Goal: Task Accomplishment & Management: Complete application form

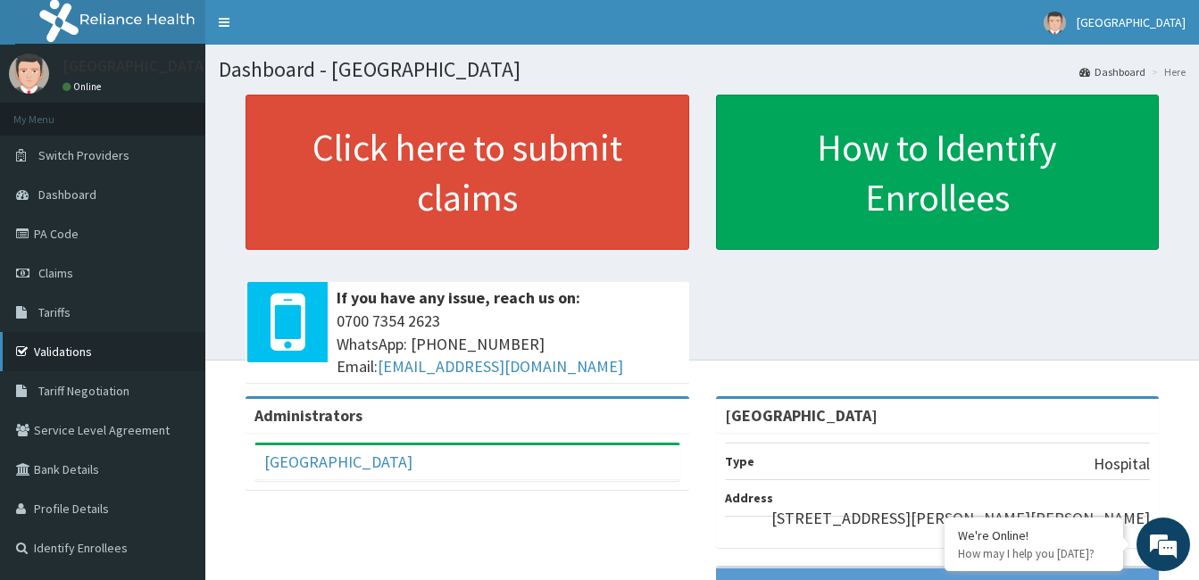
click at [63, 353] on link "Validations" at bounding box center [102, 351] width 205 height 39
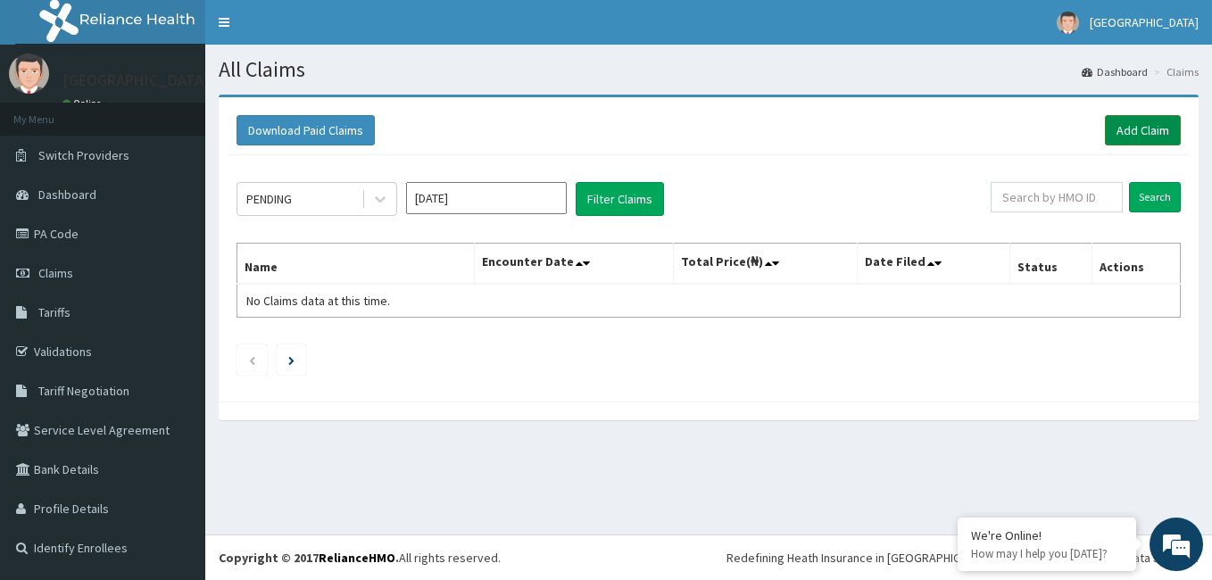
click at [1132, 136] on link "Add Claim" at bounding box center [1143, 130] width 76 height 30
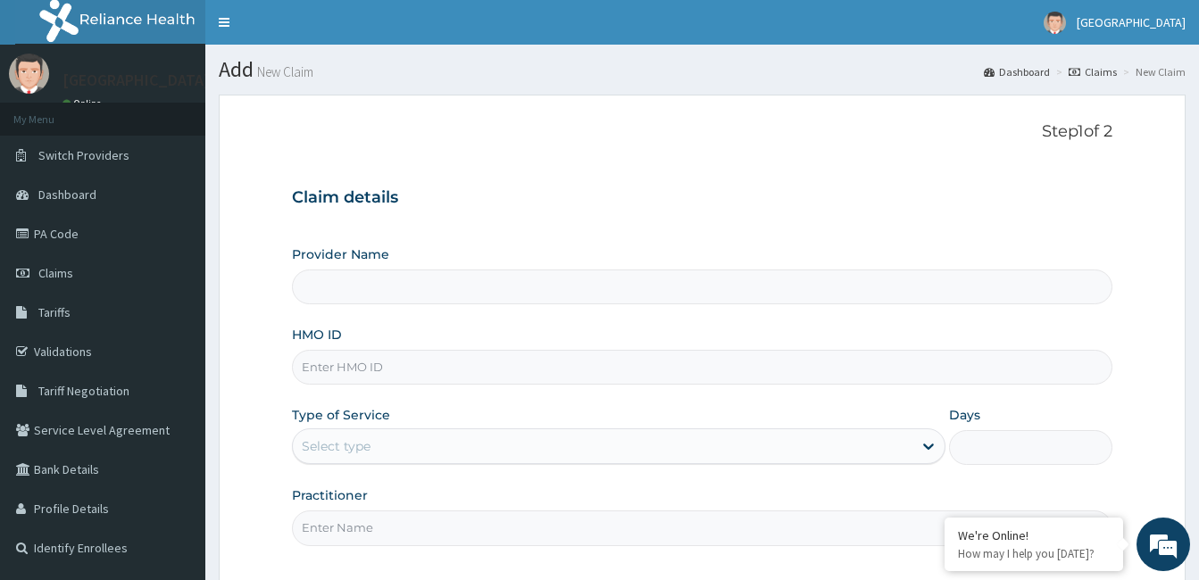
type input "Graceland Hagwop Hospital"
click at [399, 371] on input "HMO ID" at bounding box center [702, 367] width 820 height 35
type input "sfa/13835/a"
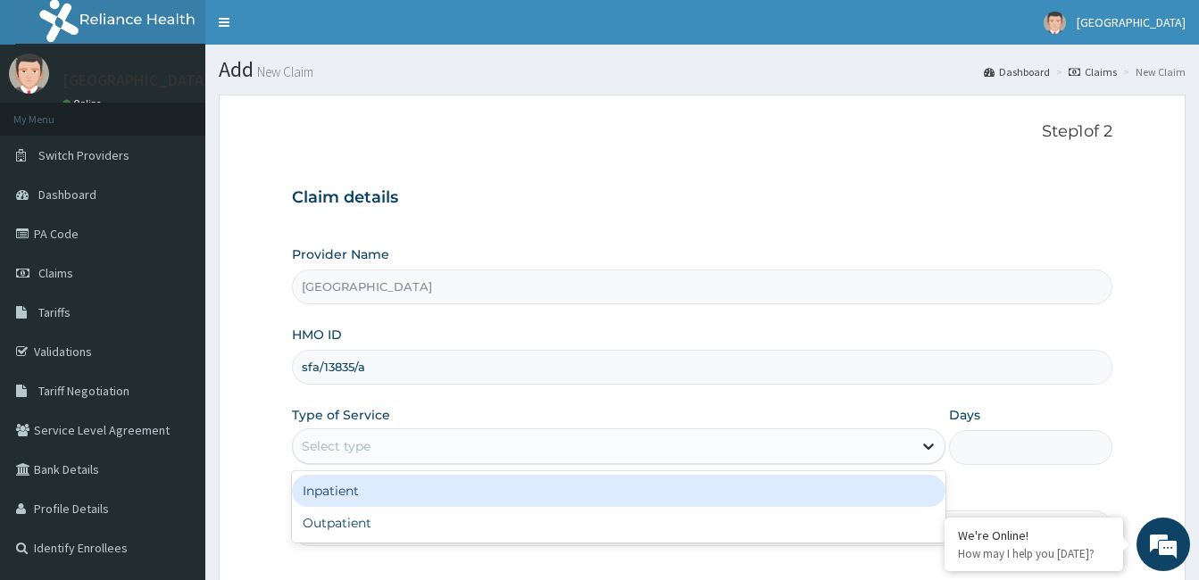
click at [921, 445] on icon at bounding box center [928, 446] width 18 height 18
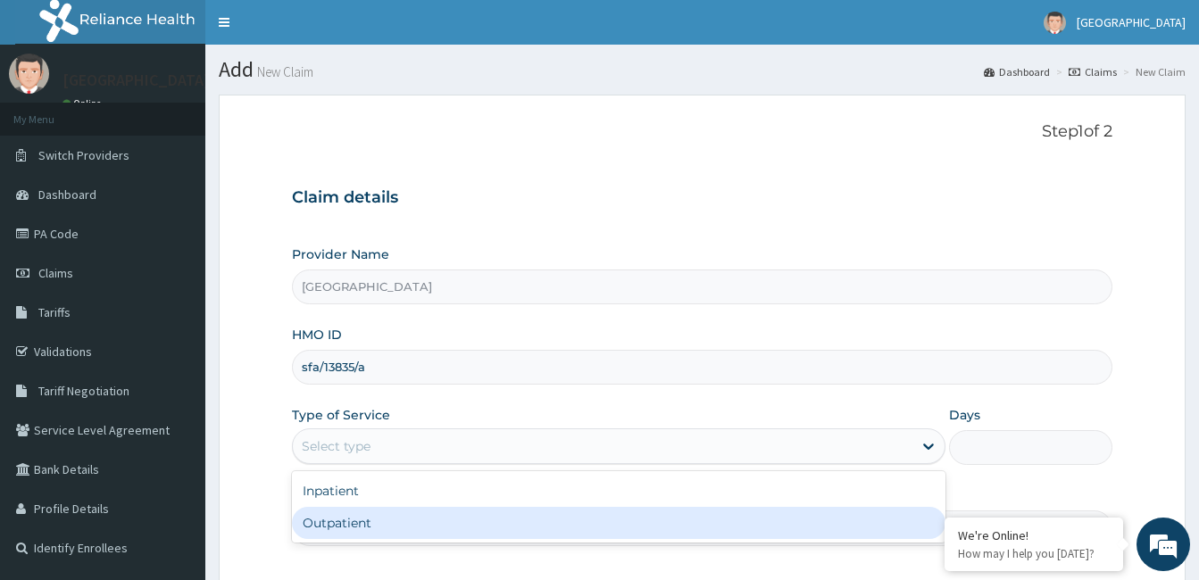
click at [795, 527] on div "Outpatient" at bounding box center [618, 523] width 653 height 32
type input "1"
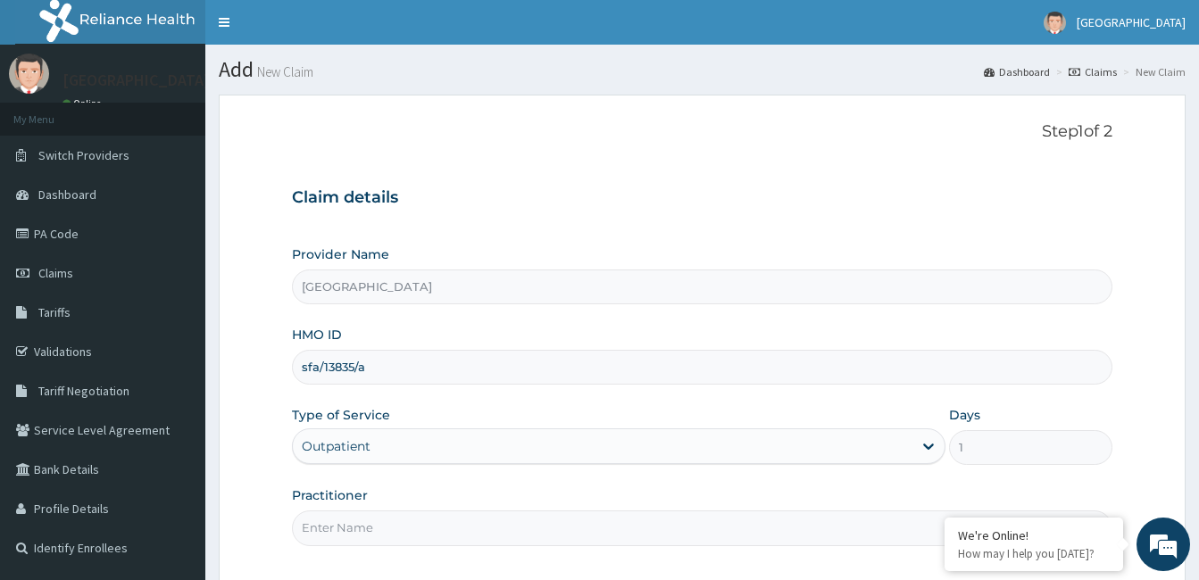
scroll to position [36, 0]
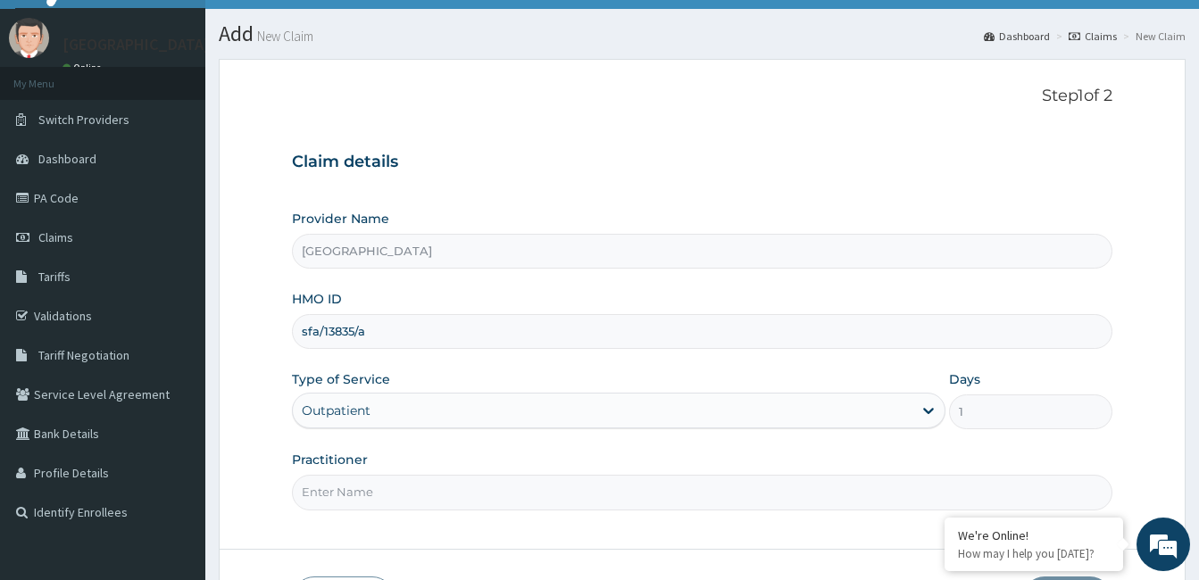
click at [387, 486] on input "Practitioner" at bounding box center [702, 492] width 820 height 35
type input "d"
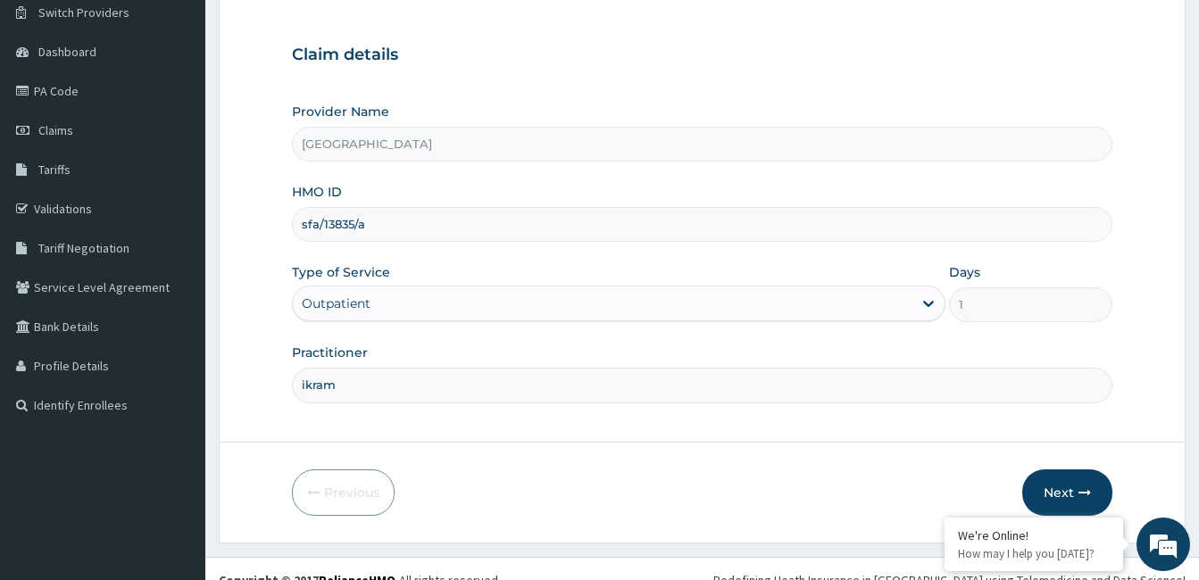
scroll to position [165, 0]
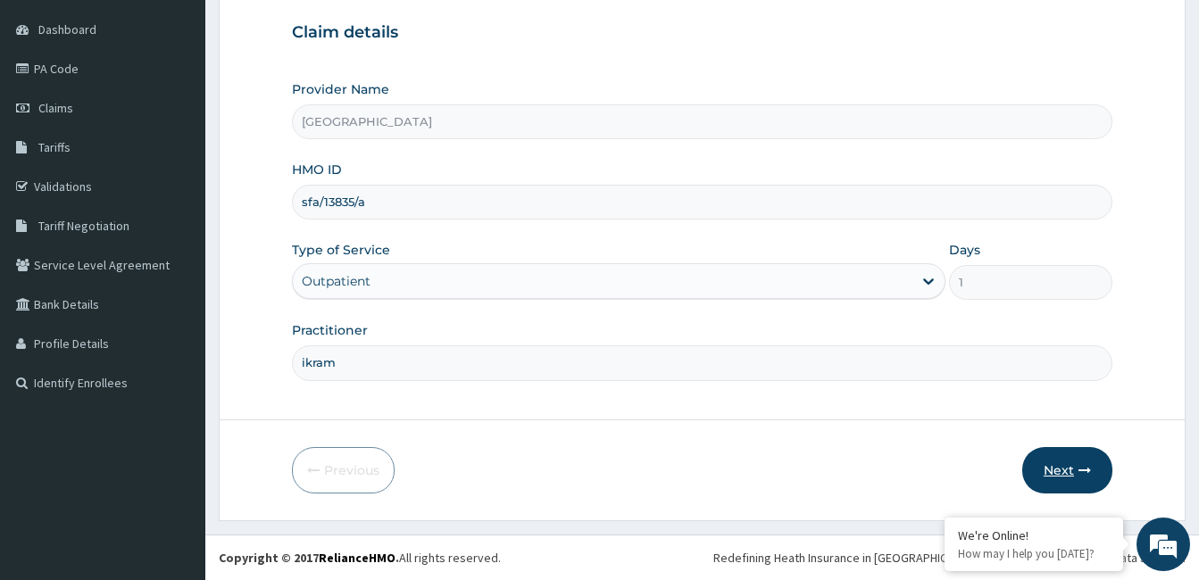
type input "ikram"
click at [1039, 472] on button "Next" at bounding box center [1067, 470] width 90 height 46
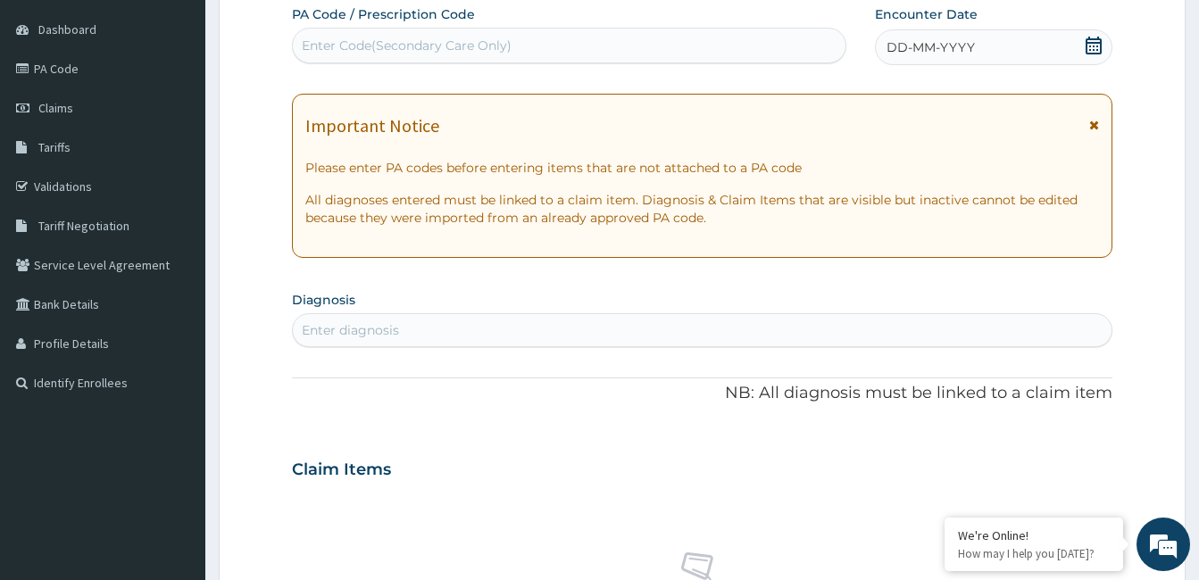
click at [1092, 39] on icon at bounding box center [1093, 46] width 16 height 18
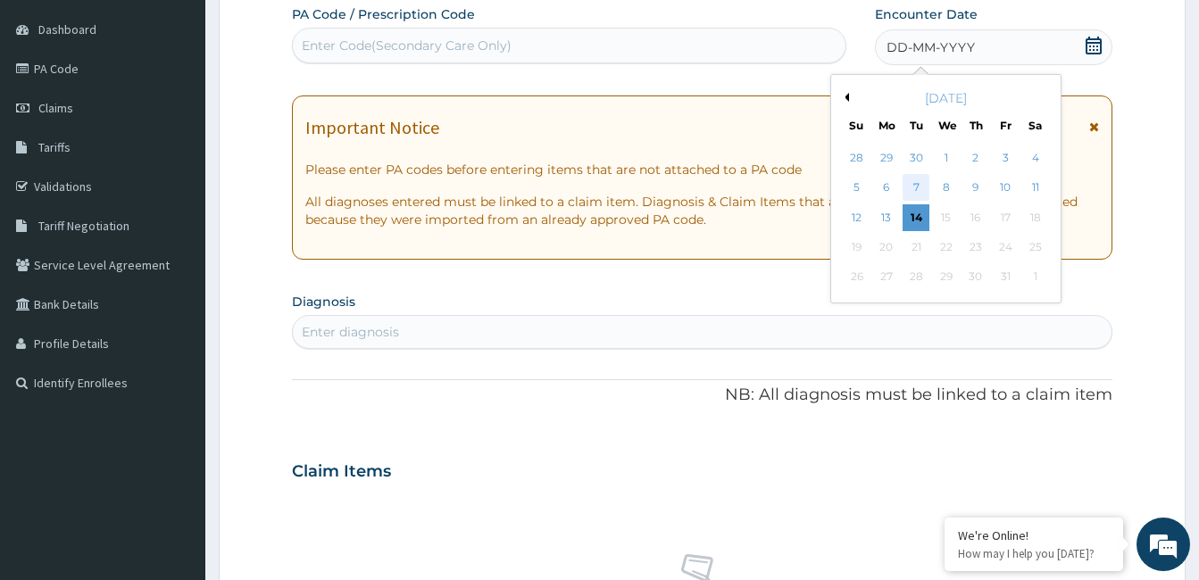
click at [915, 188] on div "7" at bounding box center [915, 188] width 27 height 27
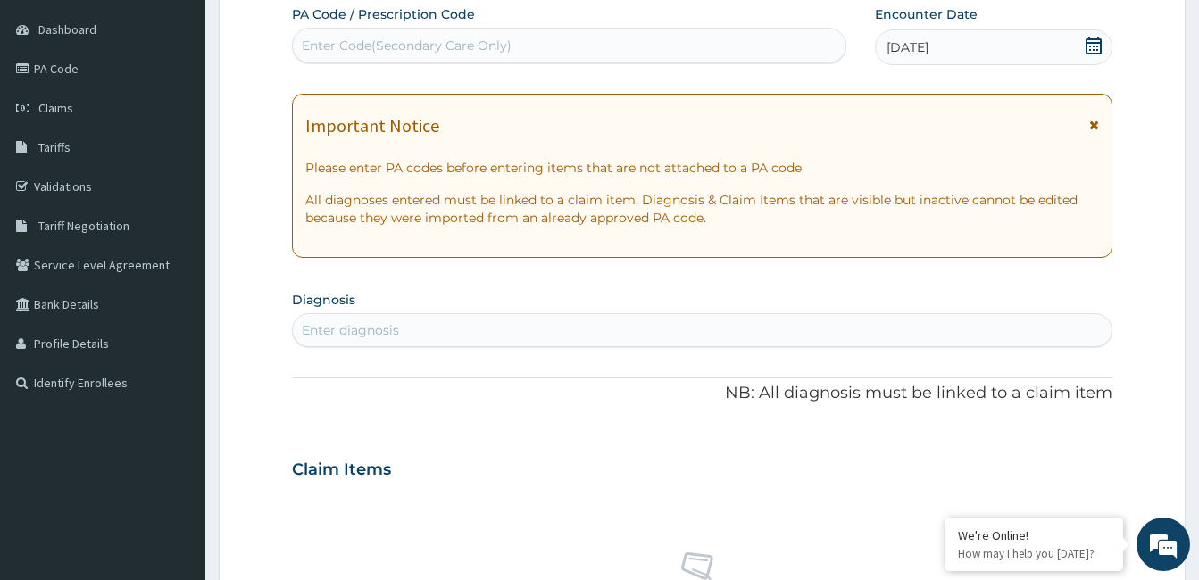
drag, startPoint x: 616, startPoint y: 321, endPoint x: 608, endPoint y: 336, distance: 16.4
click at [608, 336] on div "Enter diagnosis" at bounding box center [702, 330] width 818 height 29
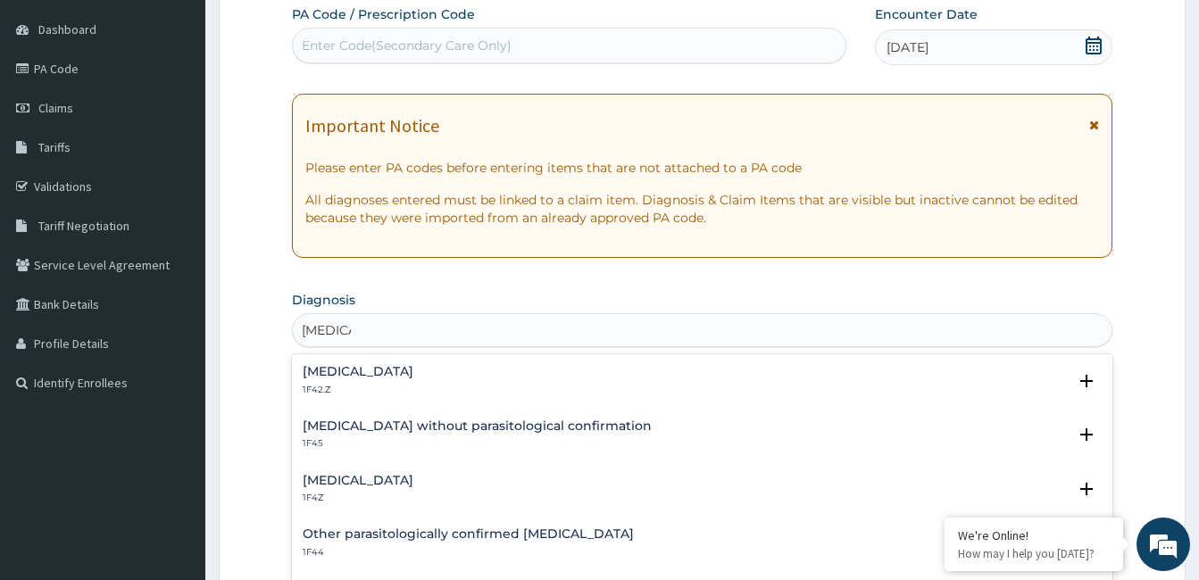
scroll to position [1689, 0]
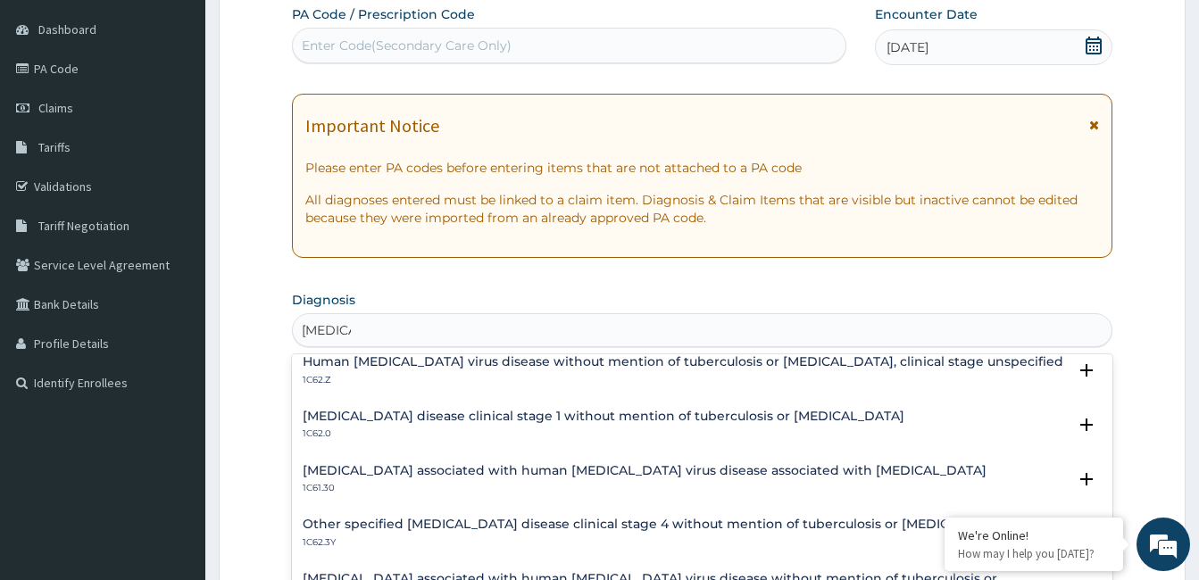
type input "malaria"
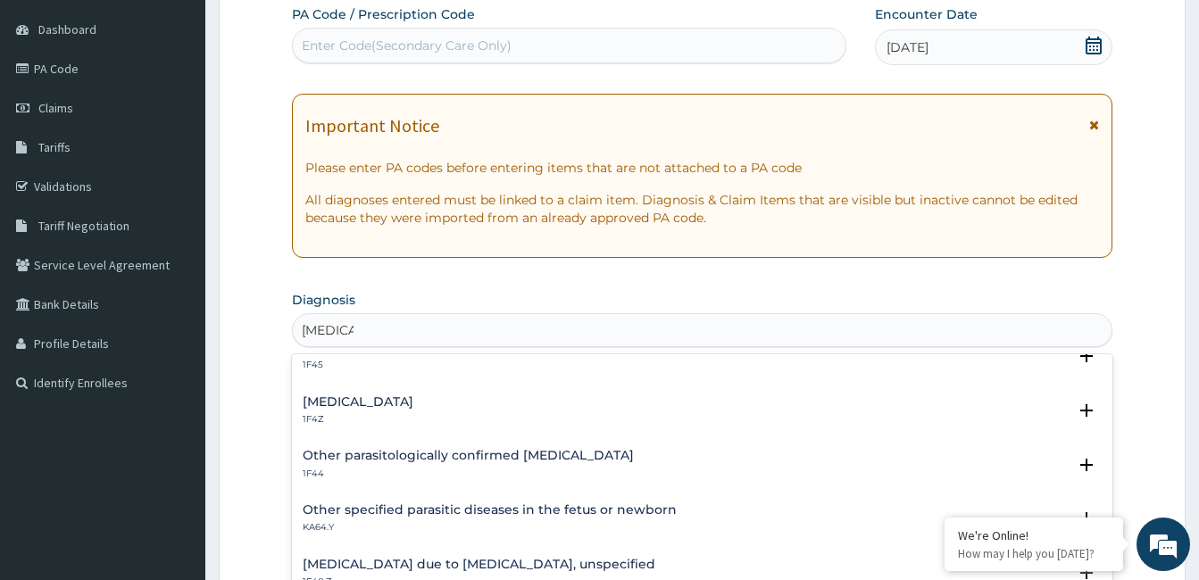
scroll to position [133, 0]
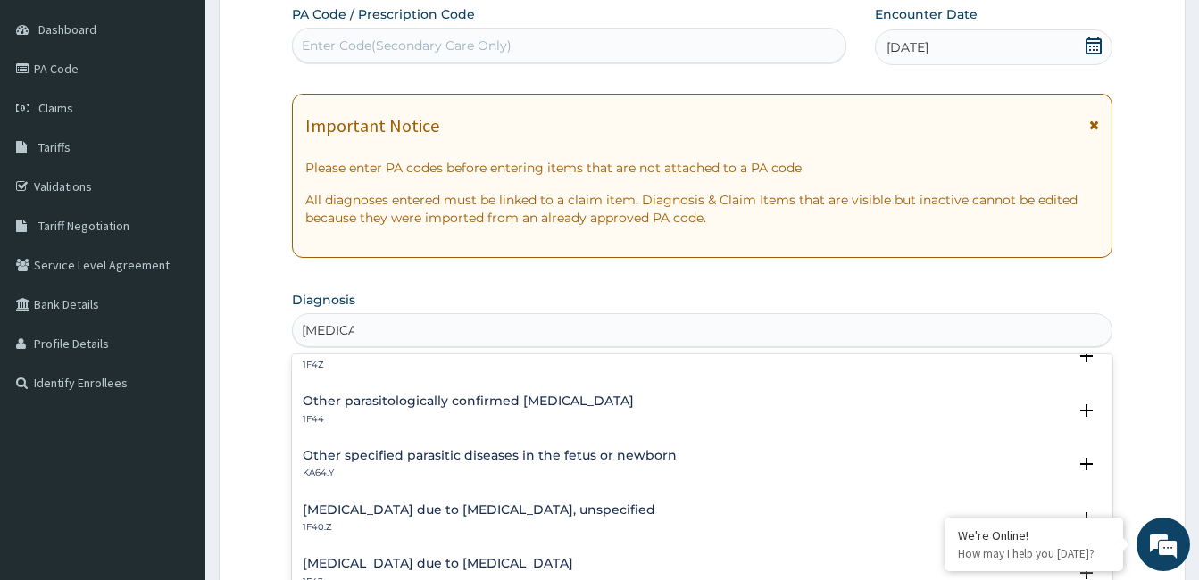
click at [572, 510] on h4 "Malaria due to Plasmodium falciparum, unspecified" at bounding box center [479, 509] width 353 height 13
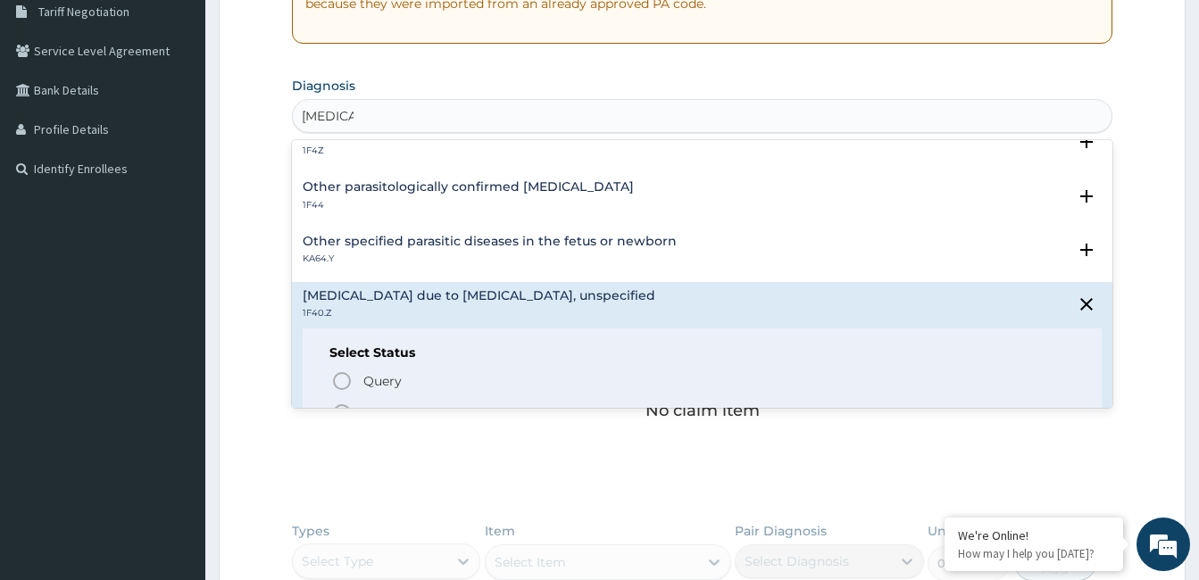
scroll to position [415, 0]
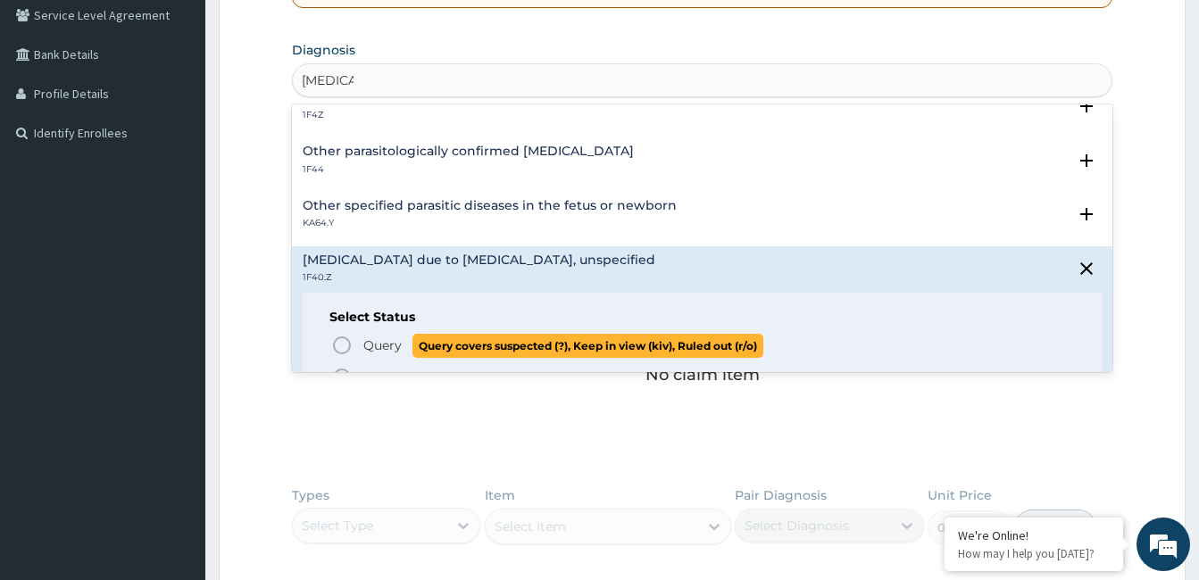
click at [339, 346] on icon "status option query" at bounding box center [341, 345] width 21 height 21
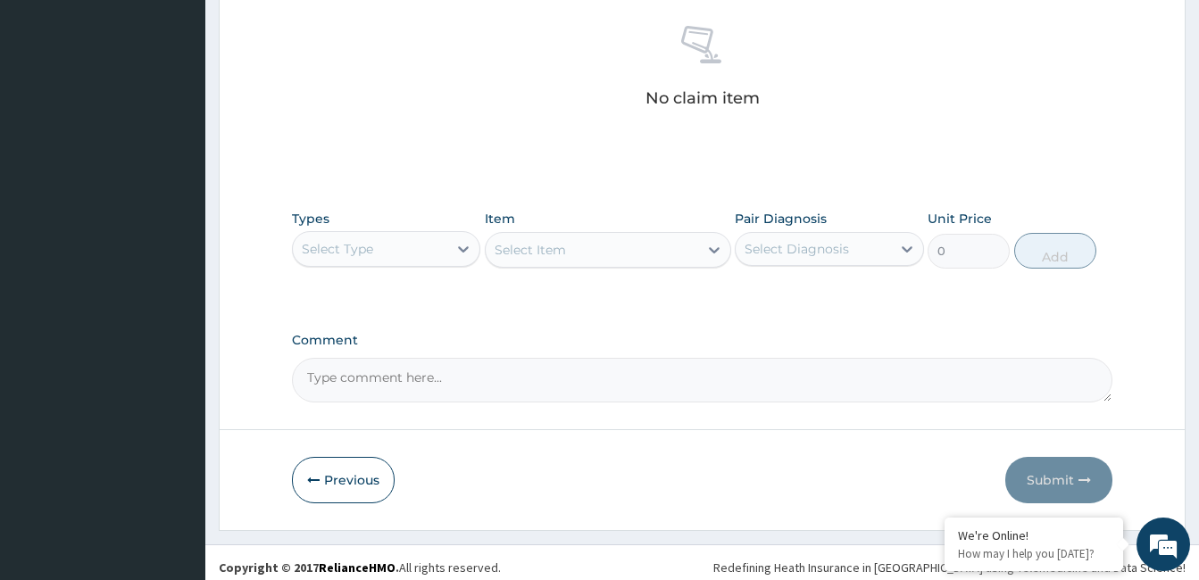
scroll to position [701, 0]
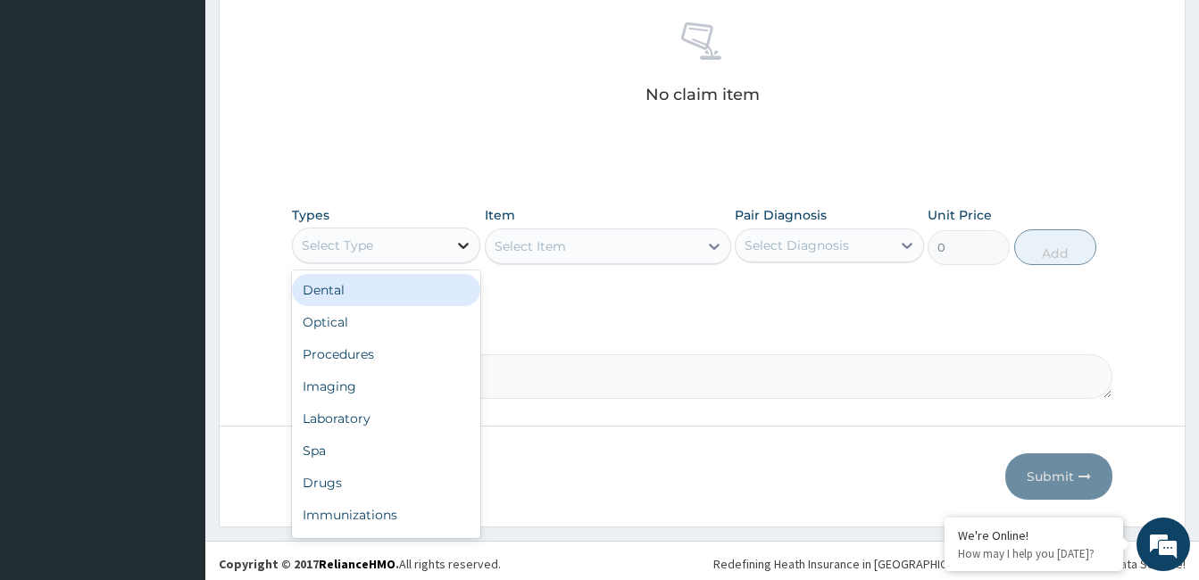
click at [461, 250] on icon at bounding box center [463, 246] width 18 height 18
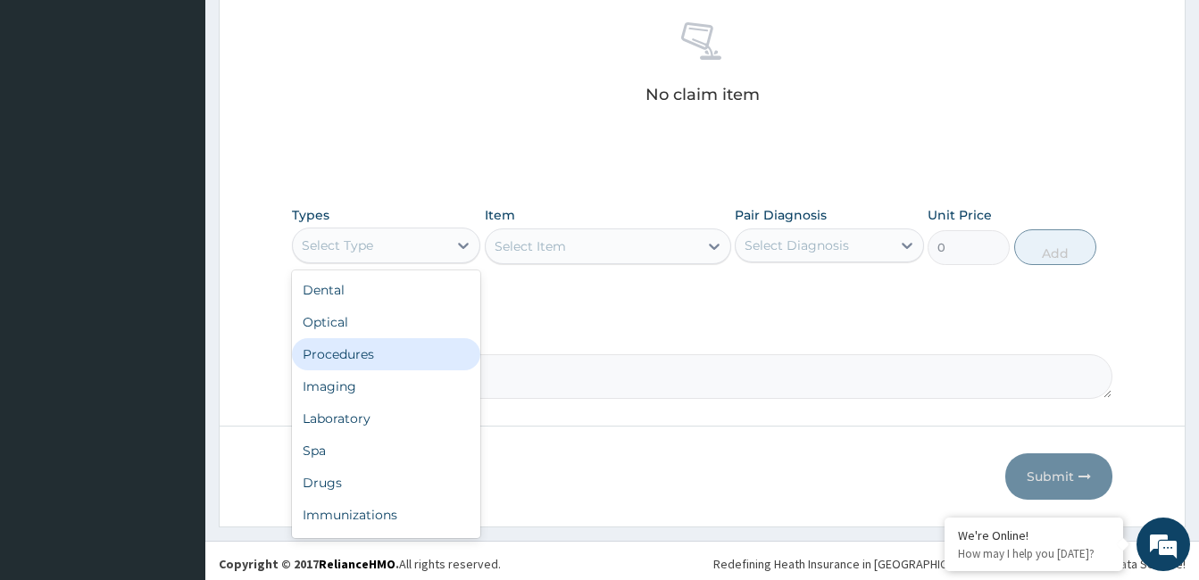
click at [430, 354] on div "Procedures" at bounding box center [386, 354] width 188 height 32
